Goal: Information Seeking & Learning: Learn about a topic

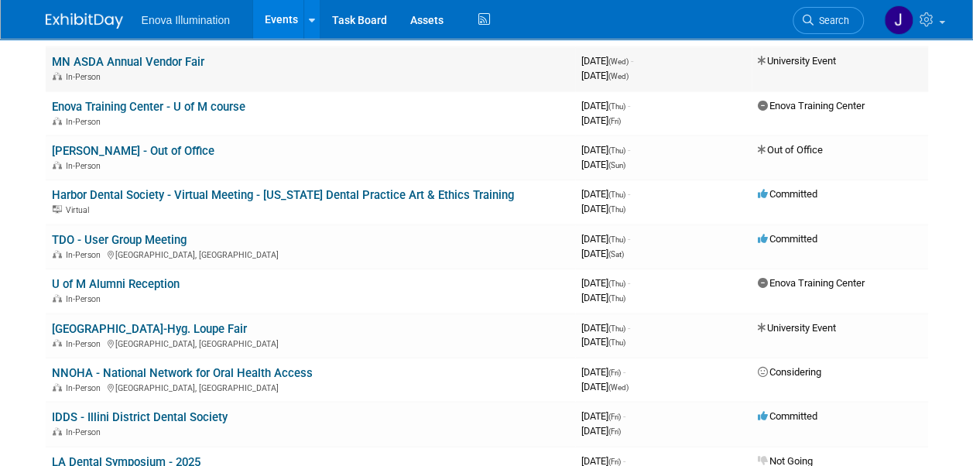
scroll to position [3795, 0]
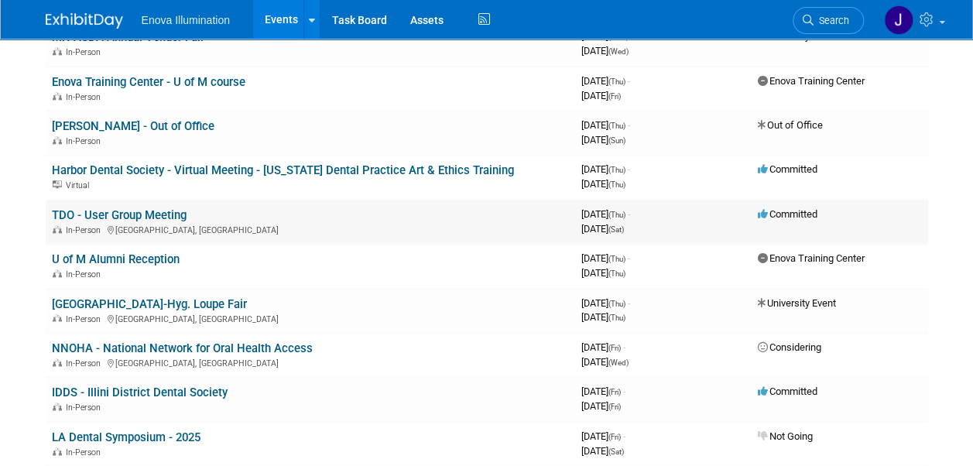
click at [112, 215] on link "TDO - User Group Meeting" at bounding box center [119, 215] width 135 height 14
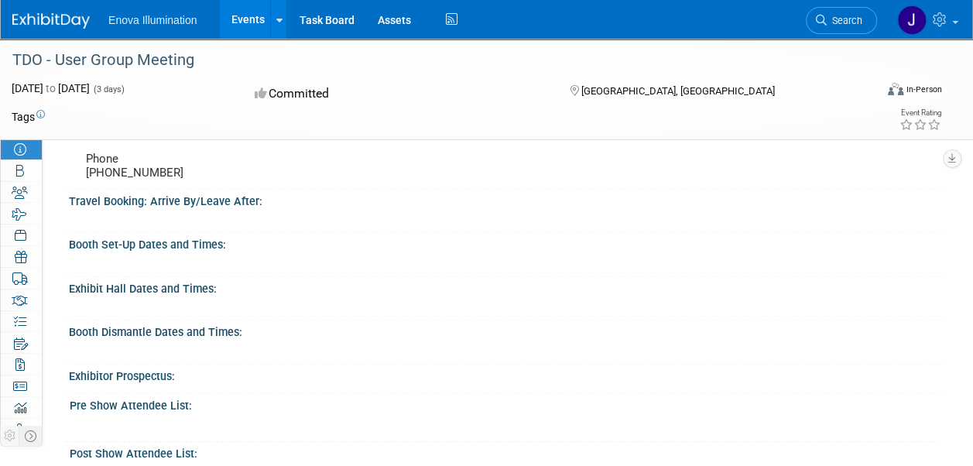
scroll to position [232, 0]
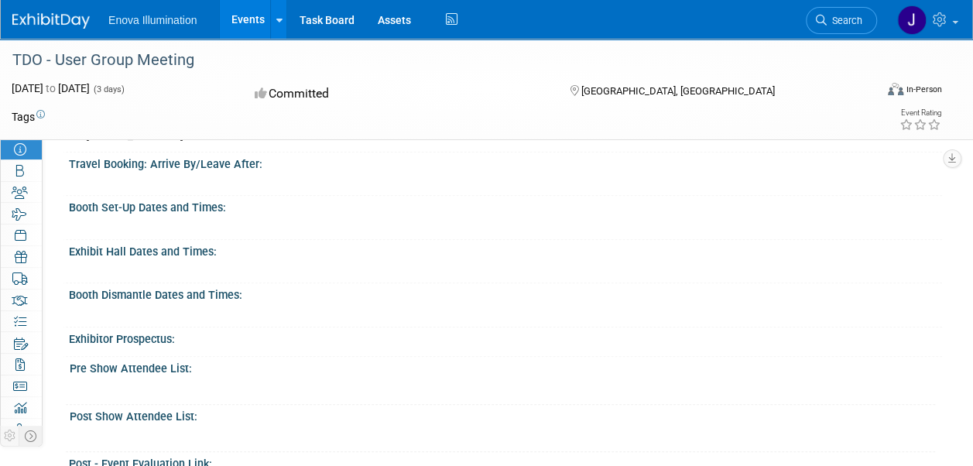
click at [167, 259] on div "Exhibit Hall Dates and Times:" at bounding box center [506, 249] width 874 height 19
click at [242, 259] on div "Exhibit Hall Dates and Times:" at bounding box center [506, 249] width 874 height 19
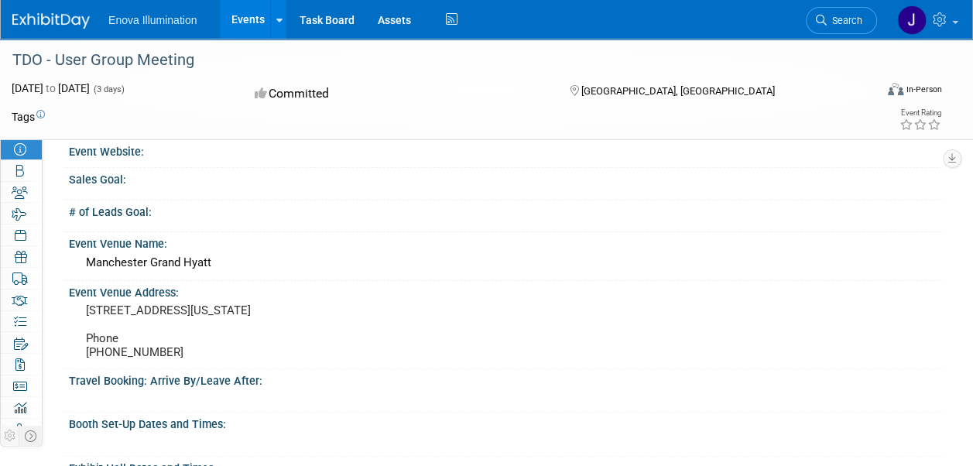
scroll to position [0, 0]
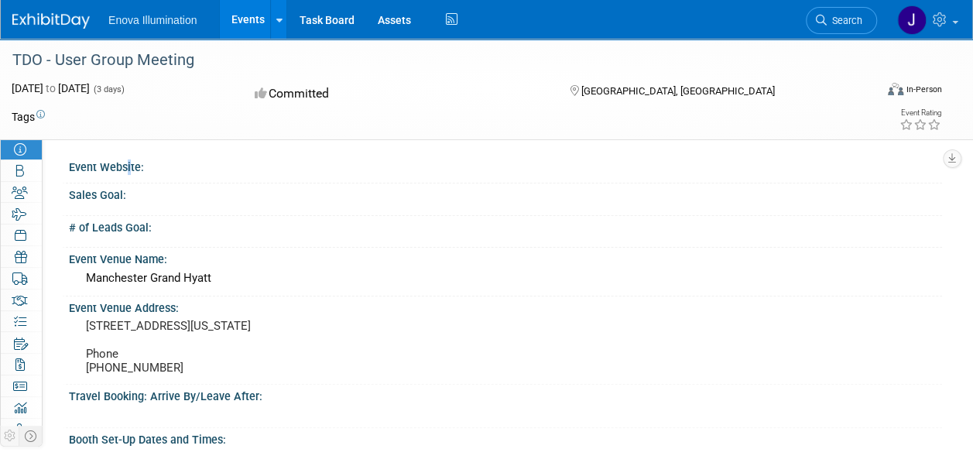
click at [124, 169] on div "Event Website:" at bounding box center [506, 165] width 874 height 19
click at [77, 119] on td at bounding box center [414, 116] width 739 height 15
